Goal: Task Accomplishment & Management: Use online tool/utility

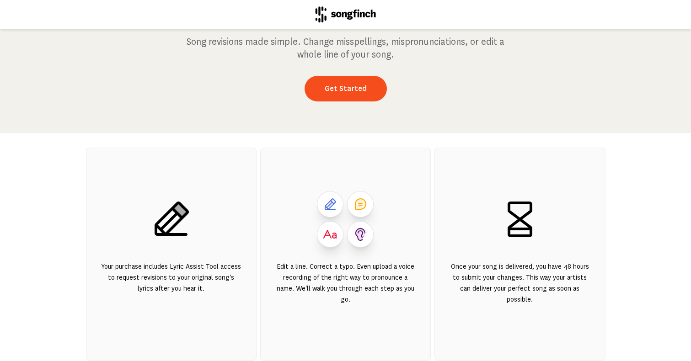
scroll to position [88, 0]
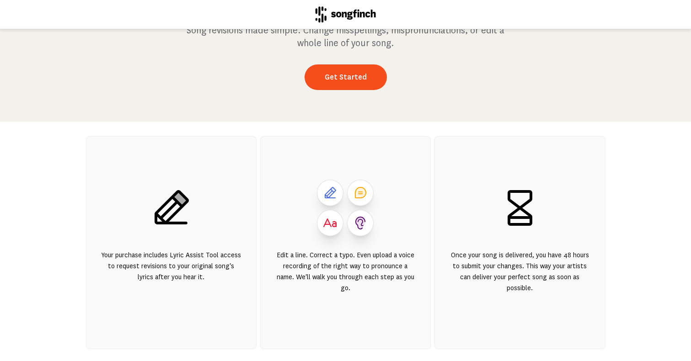
click at [333, 197] on icon at bounding box center [330, 193] width 15 height 15
click at [352, 73] on link "Get Started" at bounding box center [346, 78] width 82 height 26
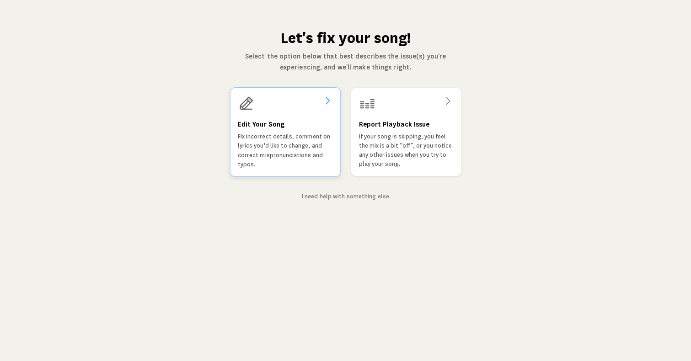
click at [313, 131] on div "Edit Your Song Fix incorrect details, comment on lyrics you'd like to change, a…" at bounding box center [284, 144] width 95 height 50
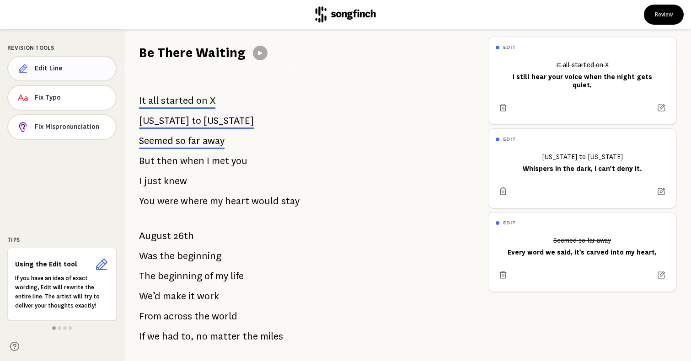
click at [65, 75] on button "Edit Line" at bounding box center [61, 69] width 109 height 26
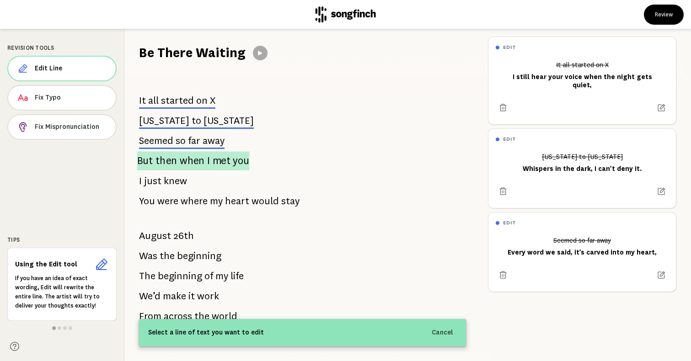
click at [196, 165] on span "when" at bounding box center [192, 160] width 25 height 19
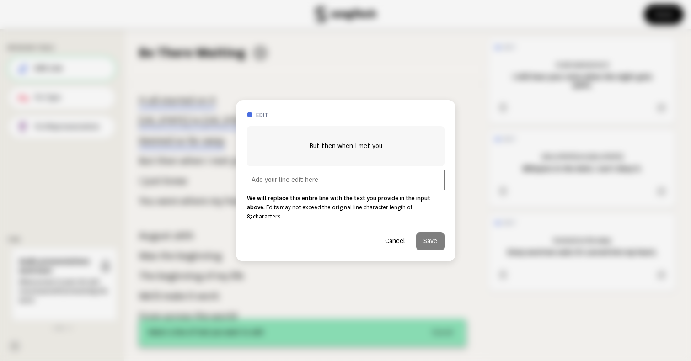
click at [273, 184] on input "text" at bounding box center [346, 180] width 198 height 20
paste input "Even when you’re gone, we’re never far apart."
type input "Even when you’re gone, we’re never far apart."
click at [427, 238] on button "Save" at bounding box center [430, 241] width 28 height 18
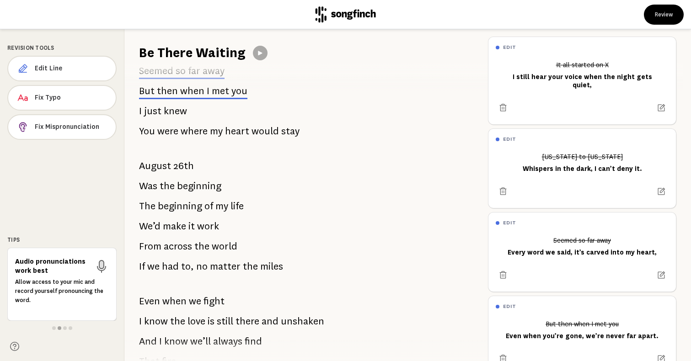
scroll to position [76, 0]
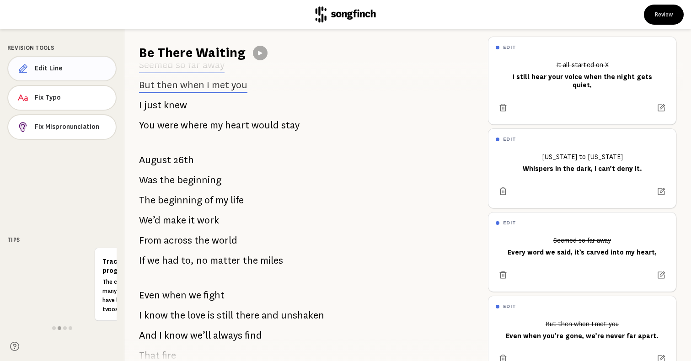
click at [76, 72] on span "Edit Line" at bounding box center [72, 68] width 74 height 9
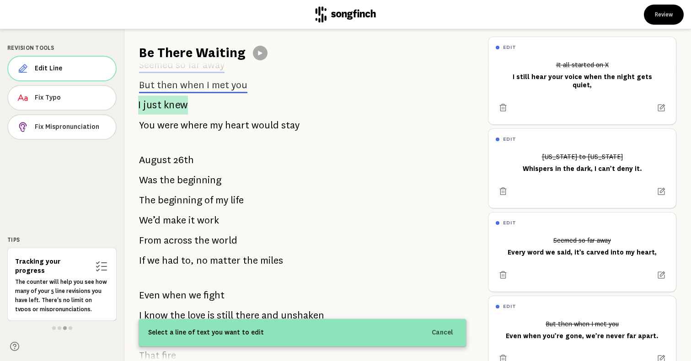
click at [157, 111] on span "just" at bounding box center [152, 105] width 18 height 19
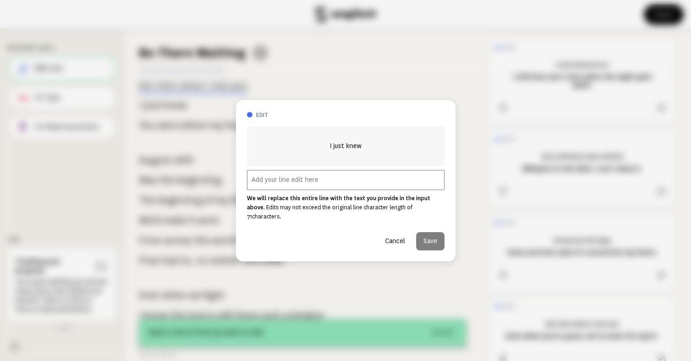
click at [344, 185] on input "text" at bounding box center [346, 180] width 198 height 20
type input "Delete this"
click at [428, 232] on button "Save" at bounding box center [430, 241] width 28 height 18
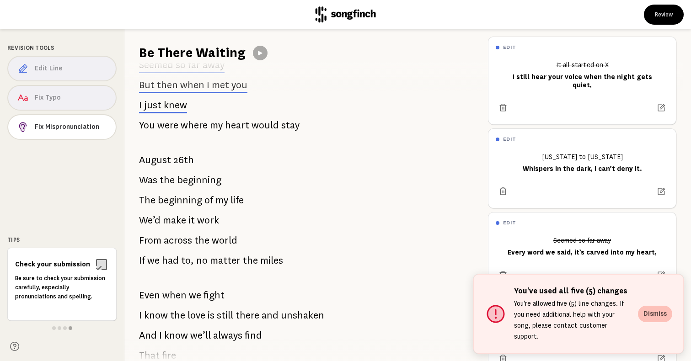
click at [656, 322] on button "Dismiss" at bounding box center [655, 314] width 34 height 16
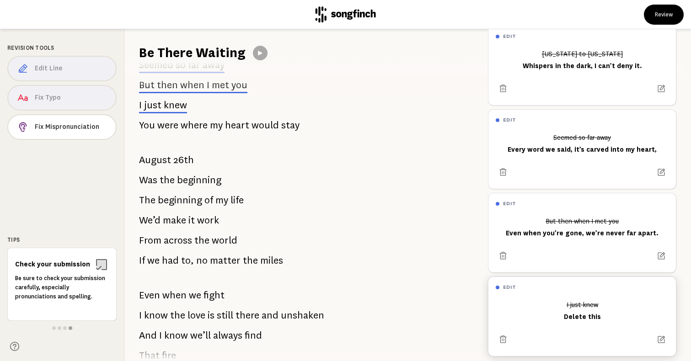
scroll to position [102, 0]
click at [165, 129] on span "were" at bounding box center [167, 125] width 21 height 18
click at [160, 125] on span "were" at bounding box center [167, 125] width 21 height 18
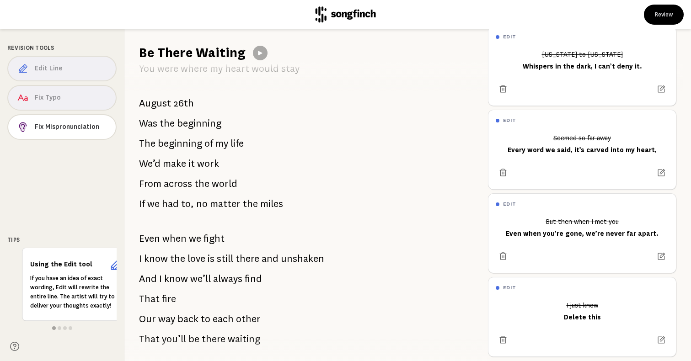
scroll to position [135, 0]
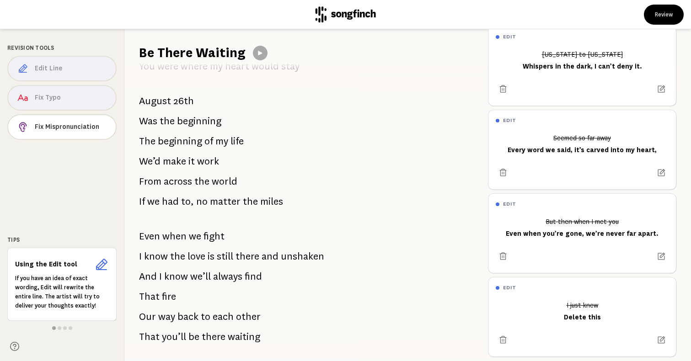
click at [107, 264] on icon at bounding box center [101, 264] width 11 height 11
click at [99, 264] on icon at bounding box center [101, 265] width 15 height 15
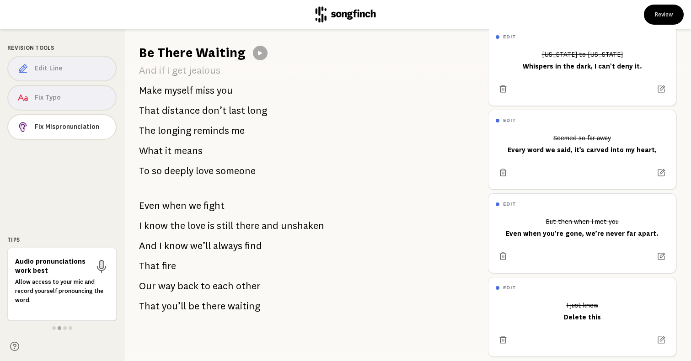
scroll to position [978, 0]
click at [89, 124] on span "Fix Mispronunciation" at bounding box center [72, 127] width 74 height 9
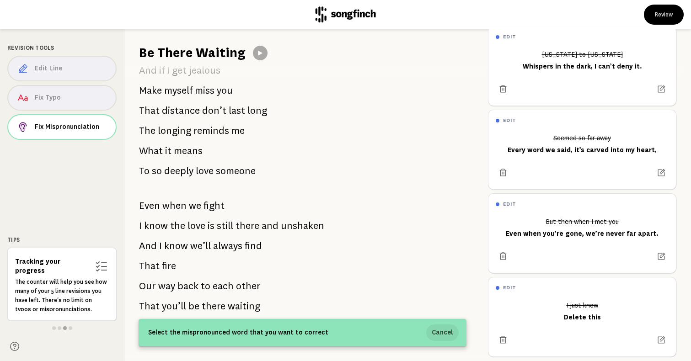
click at [449, 335] on button "Cancel" at bounding box center [442, 333] width 32 height 16
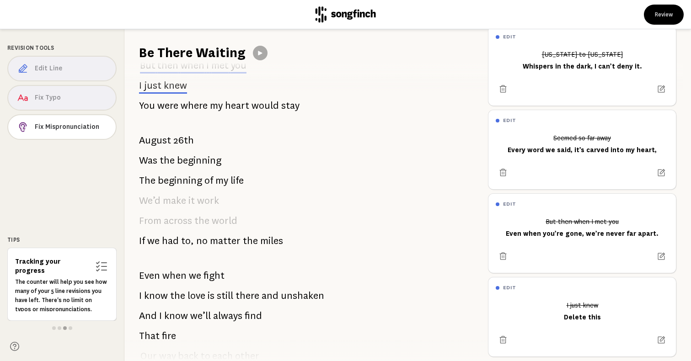
scroll to position [47, 0]
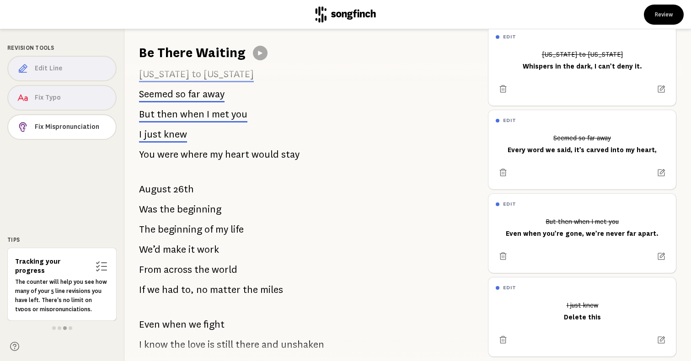
click at [102, 267] on icon at bounding box center [101, 266] width 15 height 15
click at [97, 265] on icon at bounding box center [101, 266] width 15 height 15
click at [70, 329] on span at bounding box center [71, 329] width 4 height 4
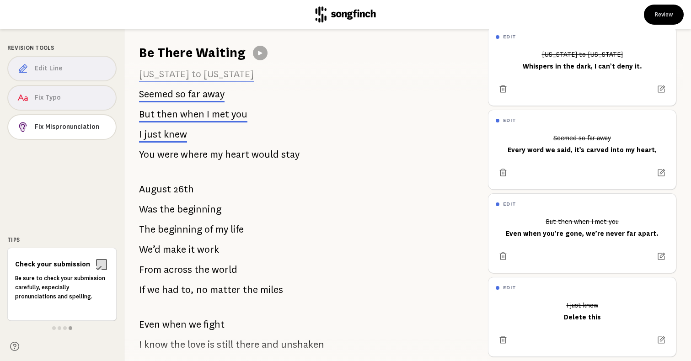
click at [65, 291] on p "Be sure to check your submission carefully, especially pronunciations and spell…" at bounding box center [62, 287] width 94 height 27
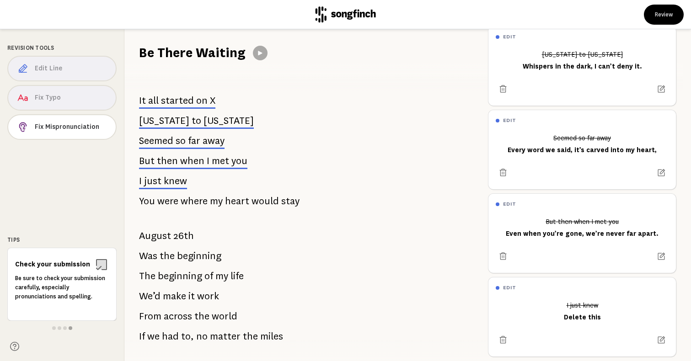
scroll to position [0, 0]
click at [84, 72] on div "Edit Line Fix Typo Fix Mispronunciation" at bounding box center [61, 100] width 109 height 88
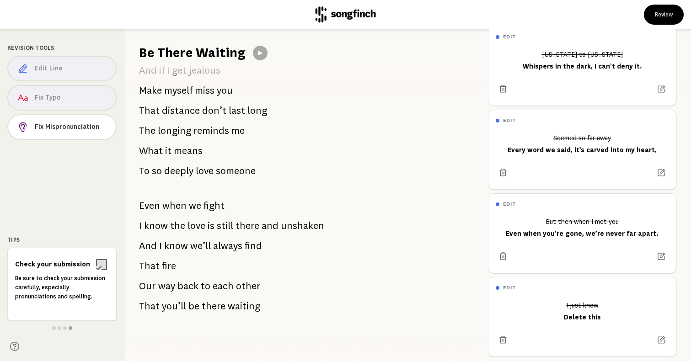
scroll to position [978, 0]
